Goal: Find specific page/section: Find specific page/section

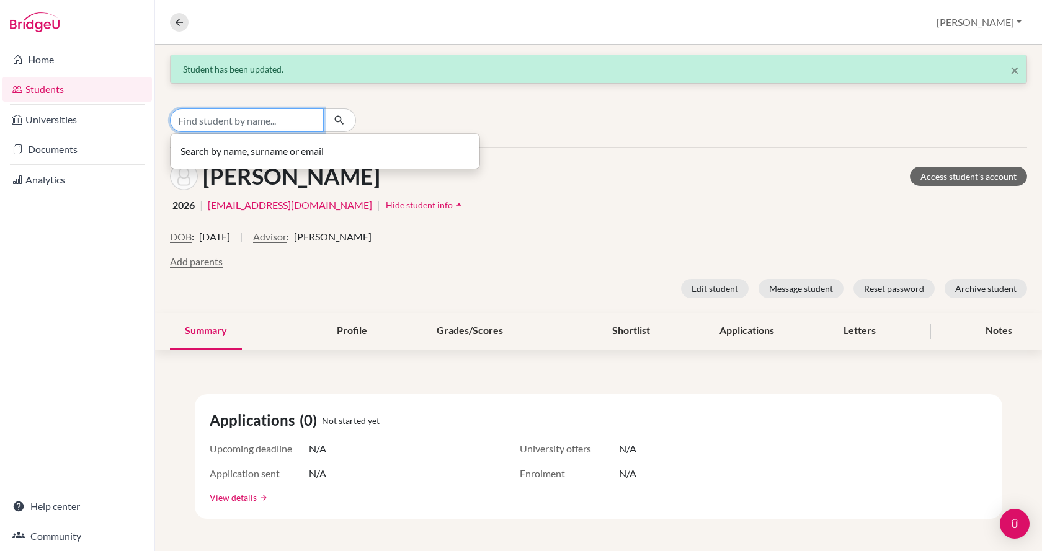
click at [210, 123] on input "Find student by name..." at bounding box center [247, 121] width 154 height 24
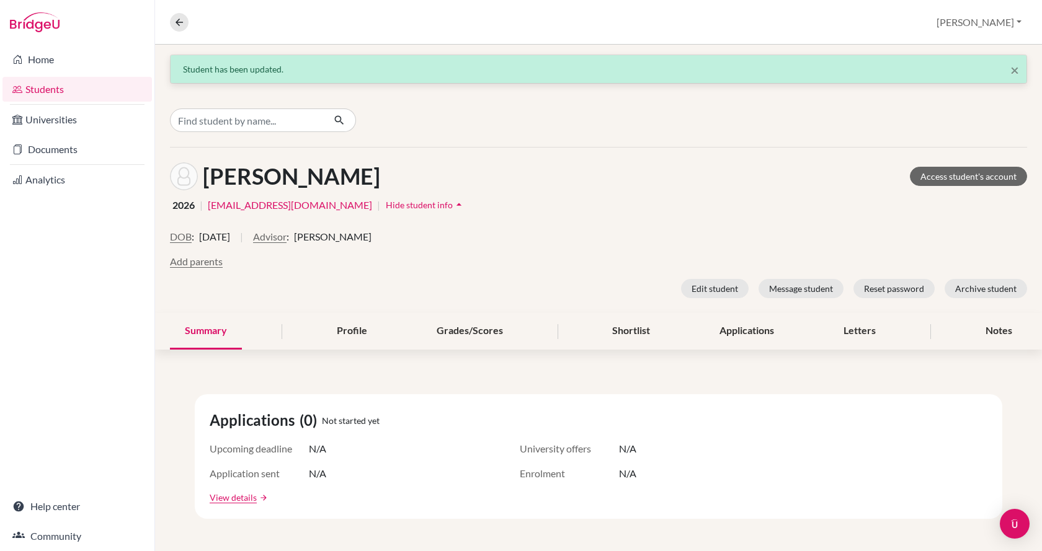
click at [543, 185] on div "[PERSON_NAME] Access student's account" at bounding box center [598, 176] width 857 height 28
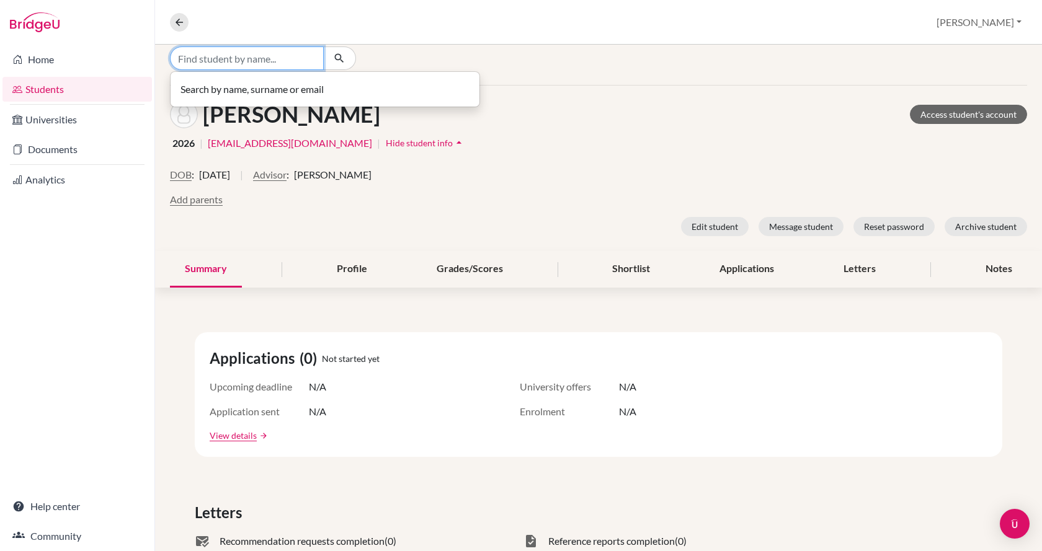
click at [261, 53] on input "Find student by name..." at bounding box center [247, 59] width 154 height 24
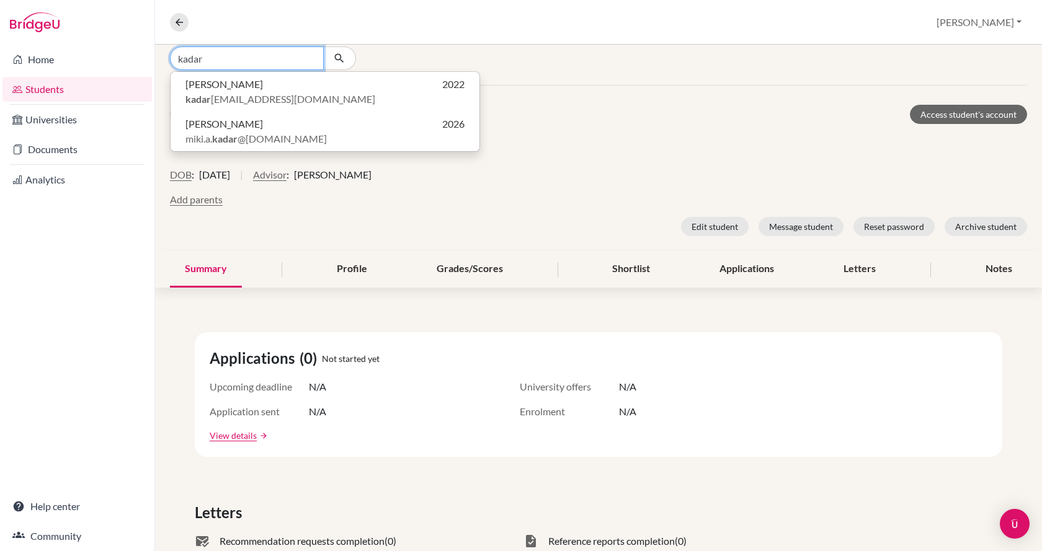
type input "kadar"
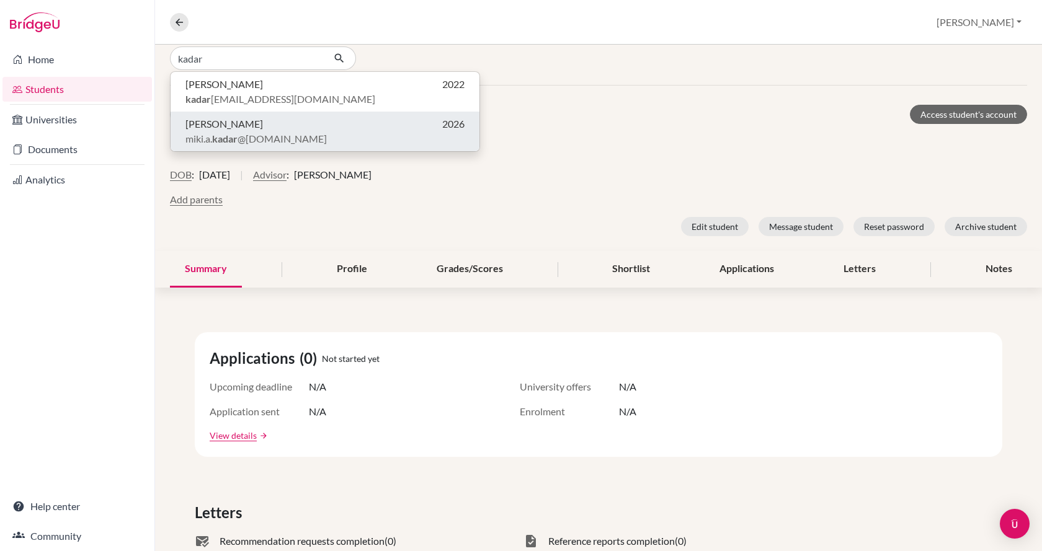
click button "[PERSON_NAME] 2026 miki.[PERSON_NAME] @[DOMAIN_NAME]" at bounding box center [325, 132] width 309 height 40
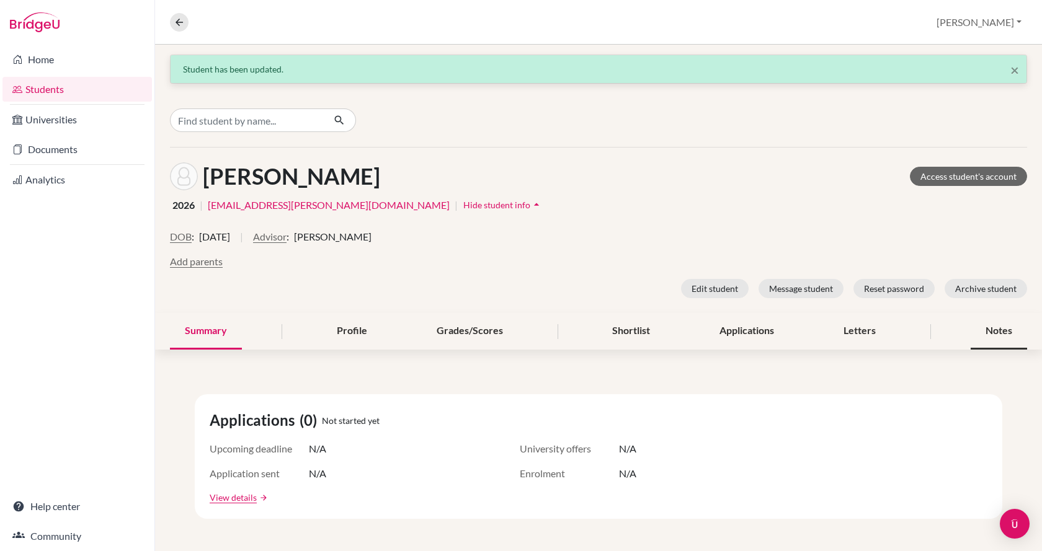
click at [1006, 337] on div "Notes" at bounding box center [999, 331] width 56 height 37
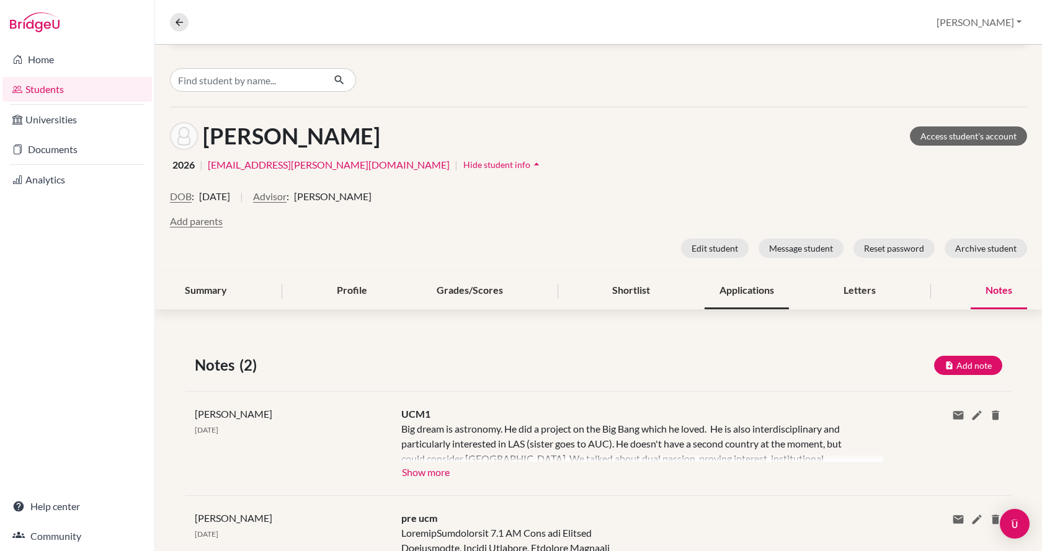
scroll to position [118, 0]
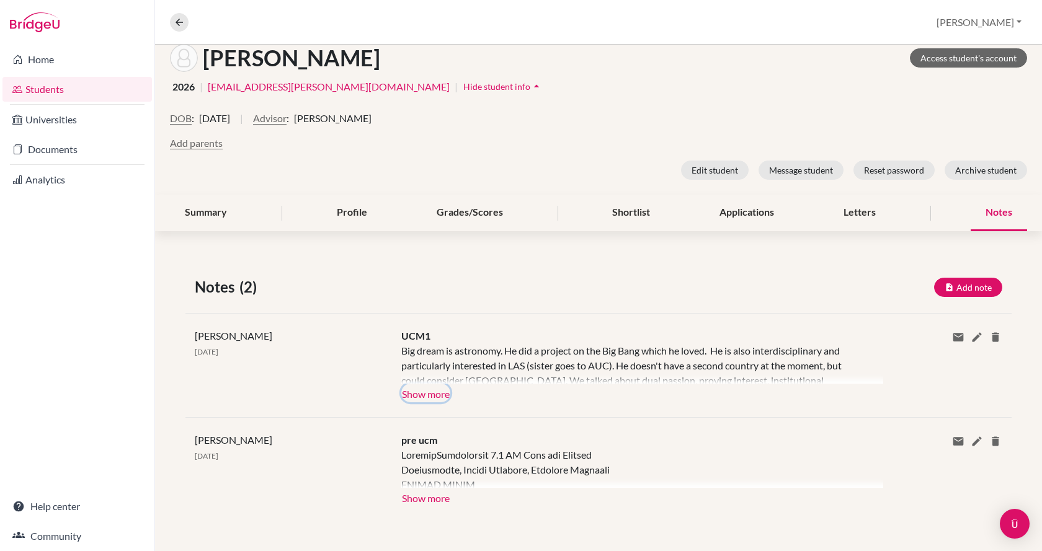
click at [437, 395] on button "Show more" at bounding box center [425, 393] width 49 height 19
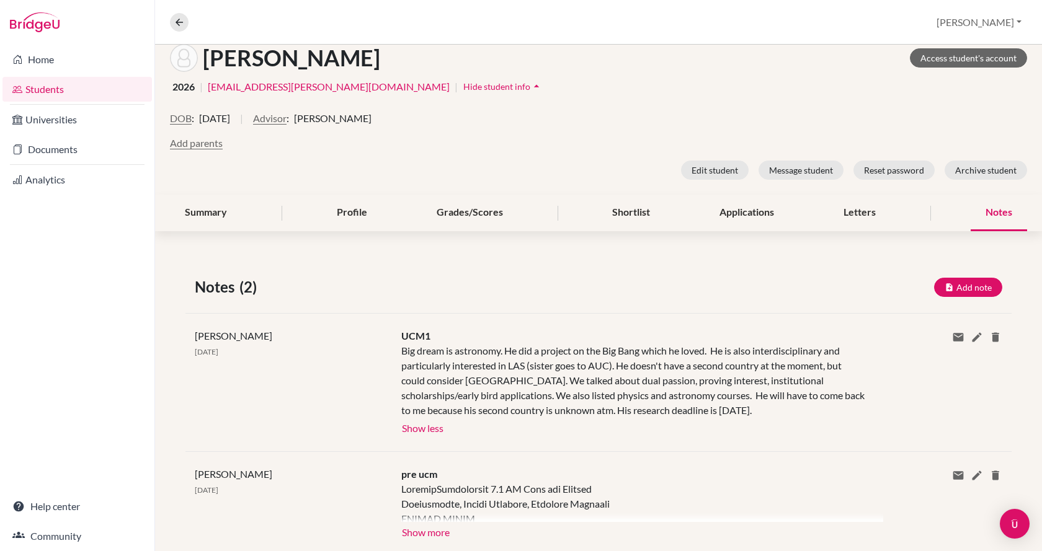
scroll to position [153, 0]
